Goal: Contribute content

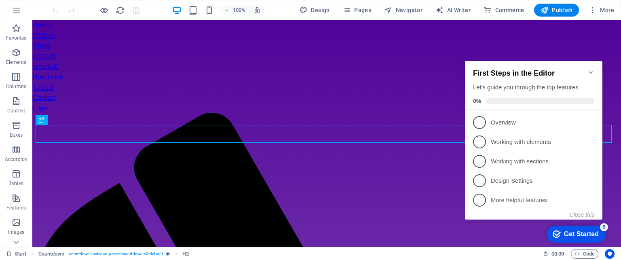
scroll to position [249, 0]
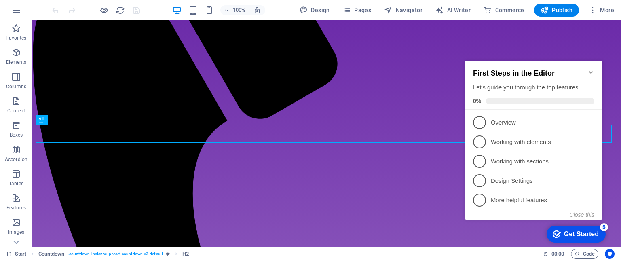
click at [591, 71] on icon "Minimize checklist" at bounding box center [592, 72] width 4 height 2
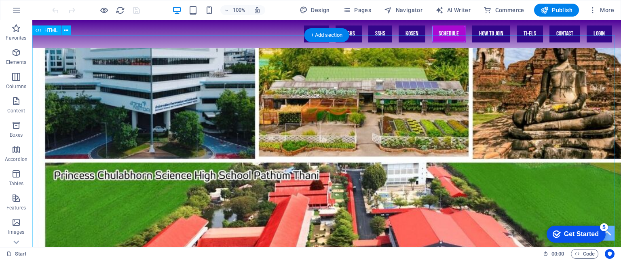
scroll to position [2562, 0]
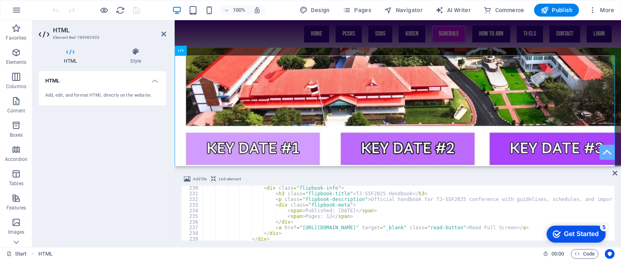
scroll to position [1290, 0]
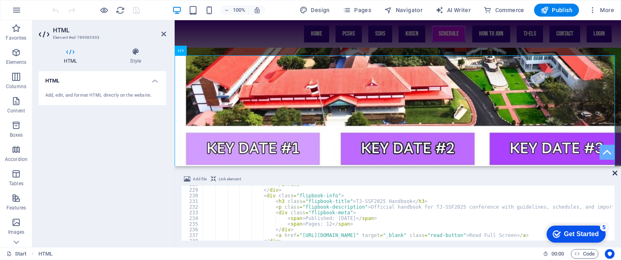
click at [613, 172] on icon at bounding box center [615, 173] width 5 height 6
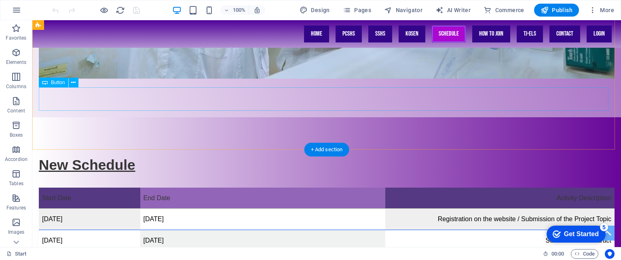
scroll to position [982, 0]
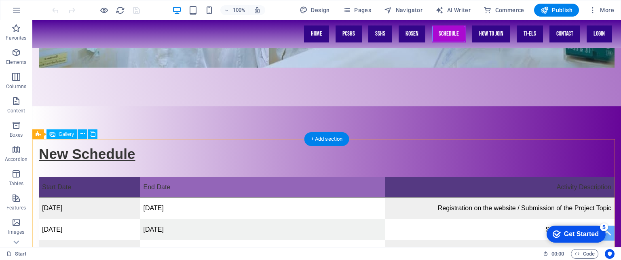
select select "px"
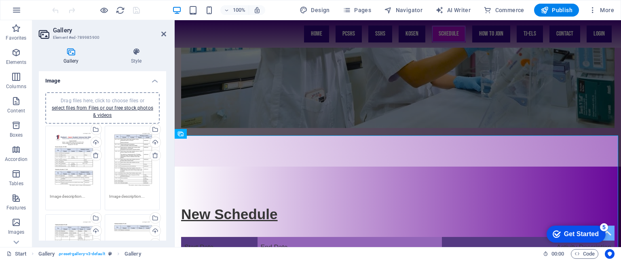
click at [76, 170] on div "Drag files here, click to choose files or select files from Files or our free s…" at bounding box center [73, 160] width 47 height 60
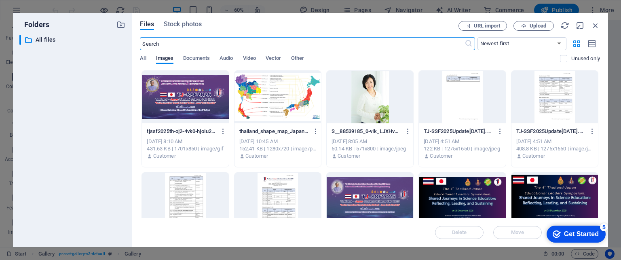
scroll to position [807, 0]
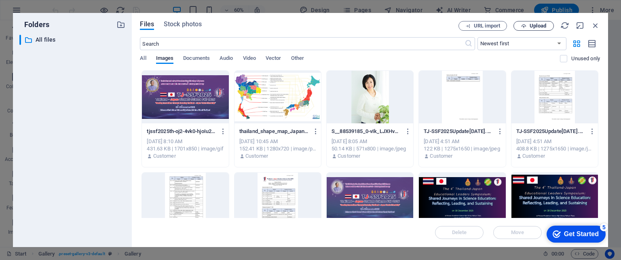
click at [531, 22] on button "Upload" at bounding box center [534, 26] width 40 height 10
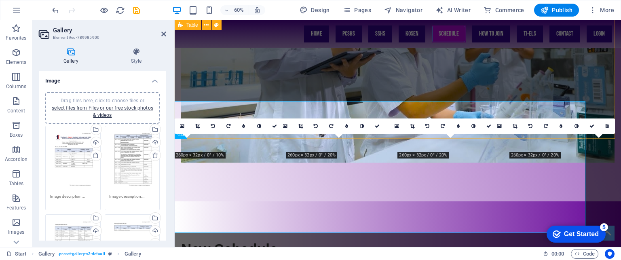
scroll to position [842, 0]
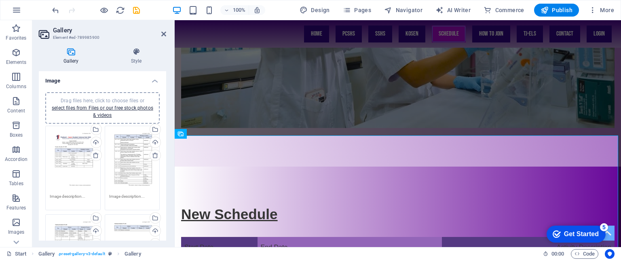
click at [131, 166] on div "Drag files here, click to choose files or select files from Files or our free s…" at bounding box center [132, 160] width 47 height 60
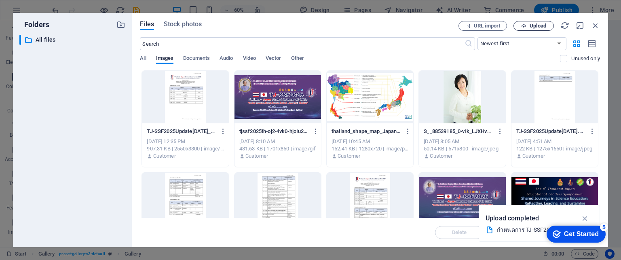
click at [527, 26] on span "Upload" at bounding box center [533, 25] width 33 height 5
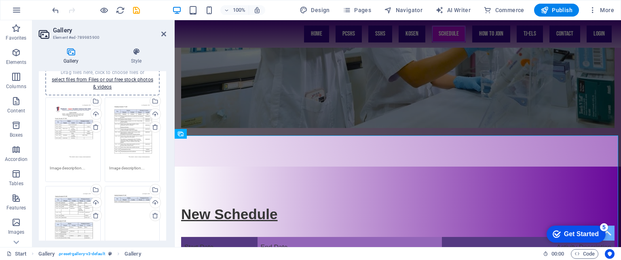
scroll to position [30, 0]
click at [73, 211] on div "Drag files here, click to choose files or select files from Files or our free s…" at bounding box center [73, 219] width 47 height 60
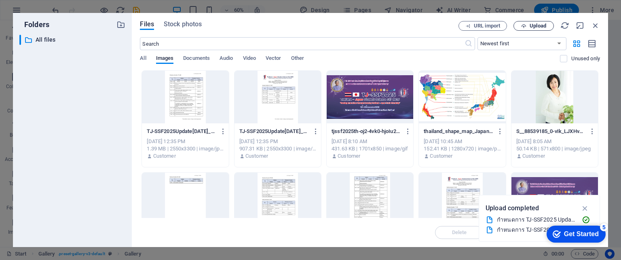
click at [528, 22] on button "Upload" at bounding box center [534, 26] width 40 height 10
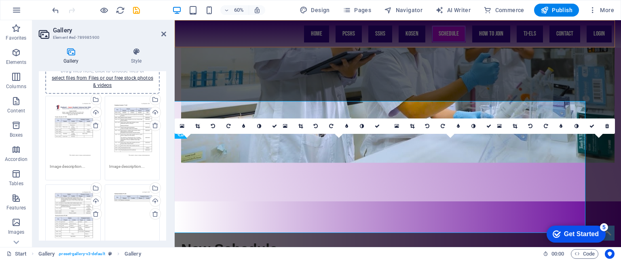
scroll to position [842, 0]
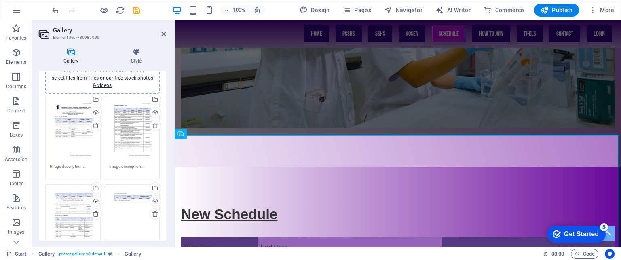
click at [126, 202] on div "Drag files here, click to choose files or select files from Files or our free s…" at bounding box center [132, 219] width 47 height 60
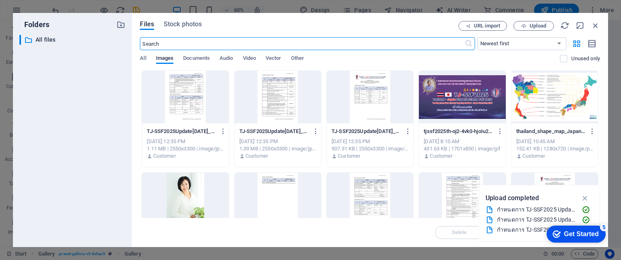
scroll to position [807, 0]
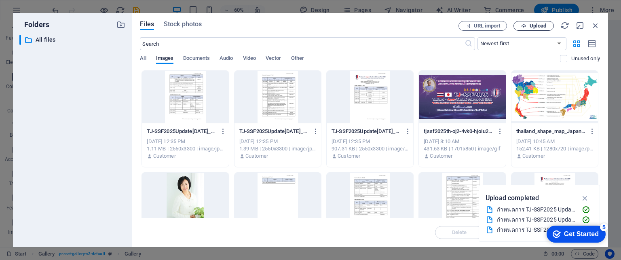
click at [523, 29] on button "Upload" at bounding box center [534, 26] width 40 height 10
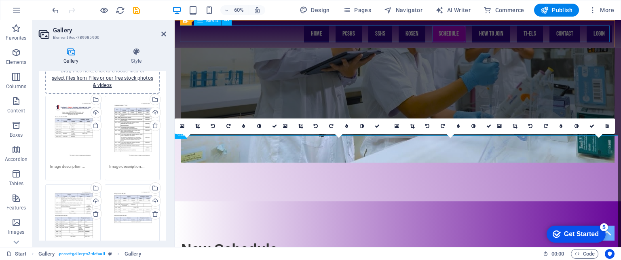
scroll to position [842, 0]
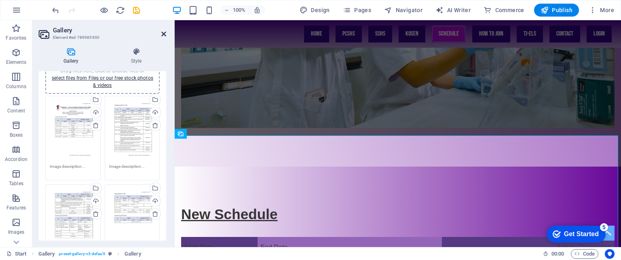
click at [163, 36] on icon at bounding box center [163, 34] width 5 height 6
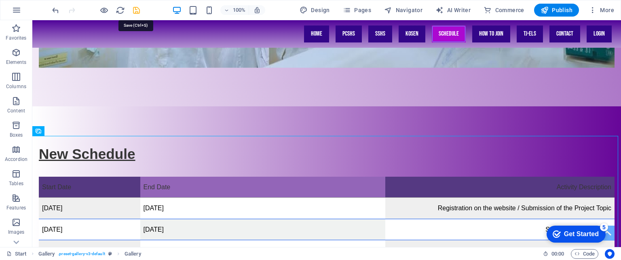
click at [138, 13] on icon "save" at bounding box center [136, 10] width 9 height 9
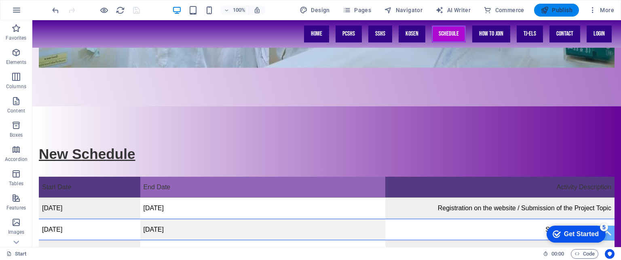
click at [552, 9] on span "Publish" at bounding box center [557, 10] width 32 height 8
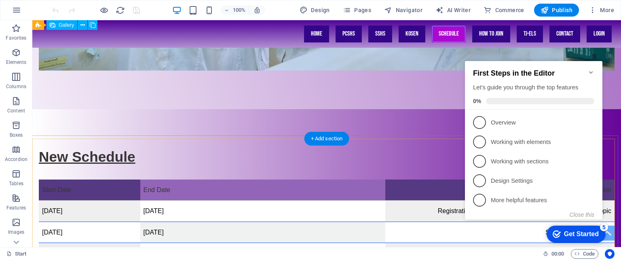
scroll to position [971, 0]
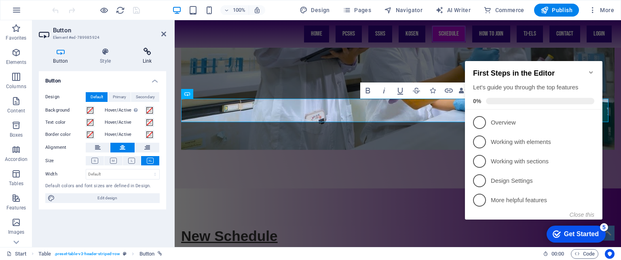
click at [145, 58] on h4 "Link" at bounding box center [147, 56] width 38 height 17
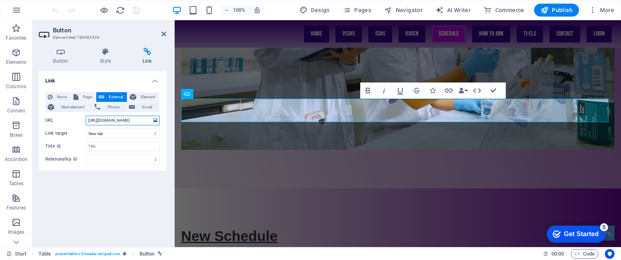
click at [126, 118] on input "[URL][DOMAIN_NAME]" at bounding box center [123, 121] width 74 height 10
paste input "1nBRSsT6-NozZmh2cNmm4qY1pJ0vDtCdi"
type input "[URL][DOMAIN_NAME]"
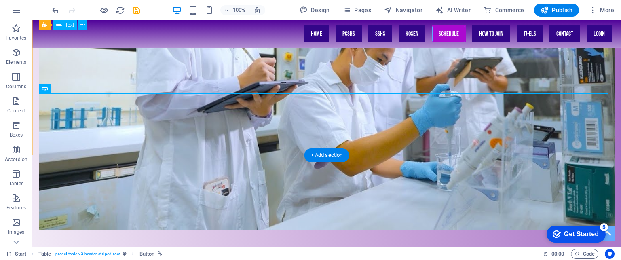
scroll to position [965, 0]
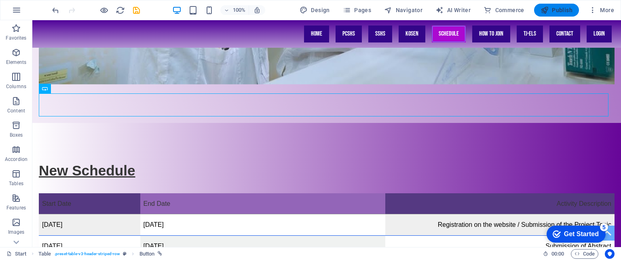
click at [549, 4] on button "Publish" at bounding box center [556, 10] width 45 height 13
